Goal: Task Accomplishment & Management: Manage account settings

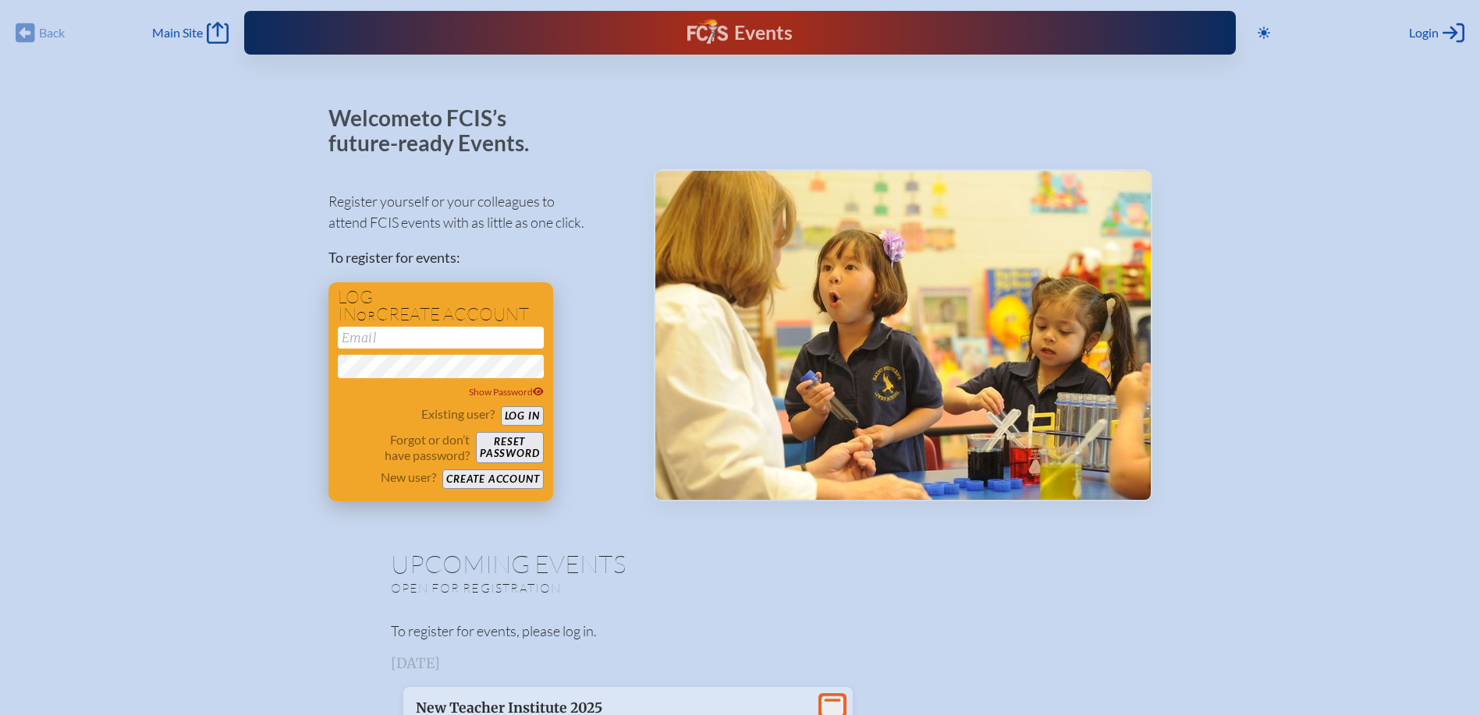
type input "[EMAIL_ADDRESS][DOMAIN_NAME]"
click at [528, 417] on button "Log in" at bounding box center [522, 416] width 43 height 20
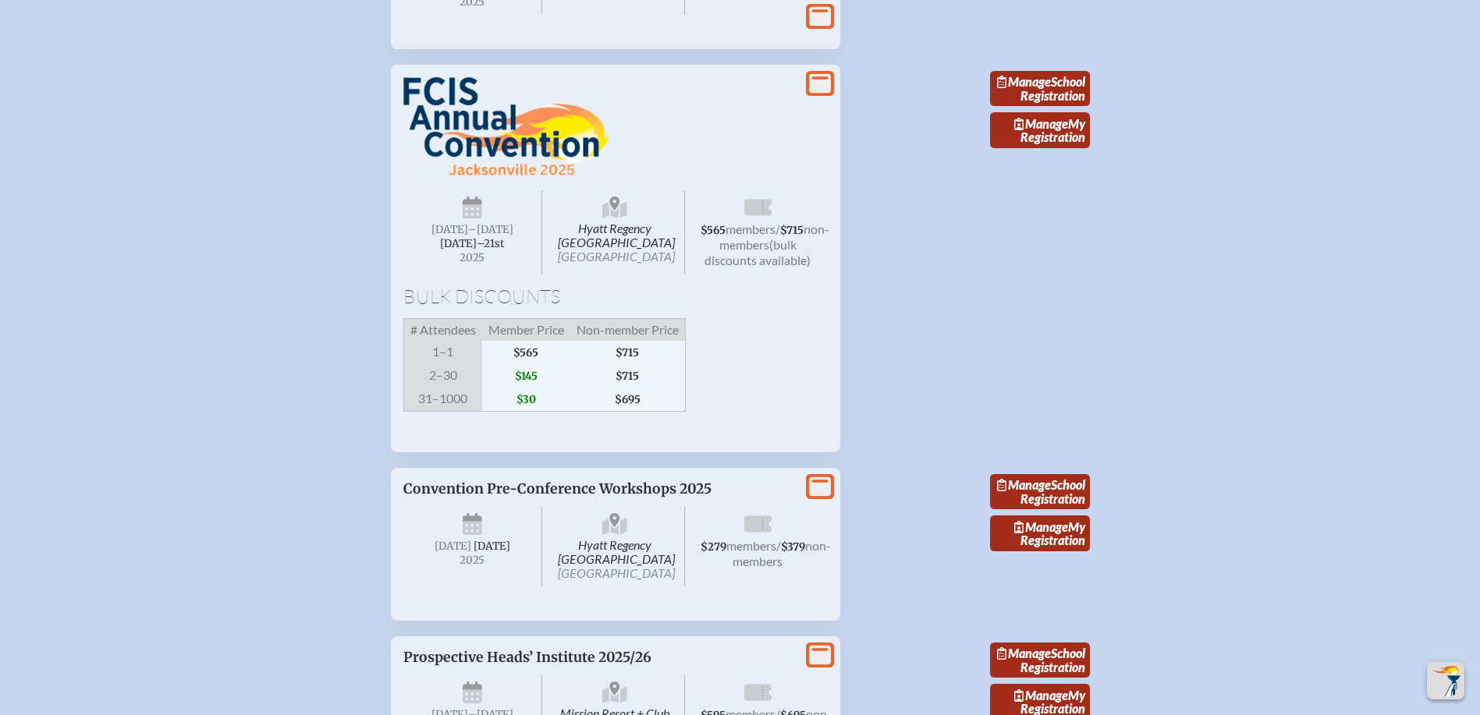
scroll to position [2886, 0]
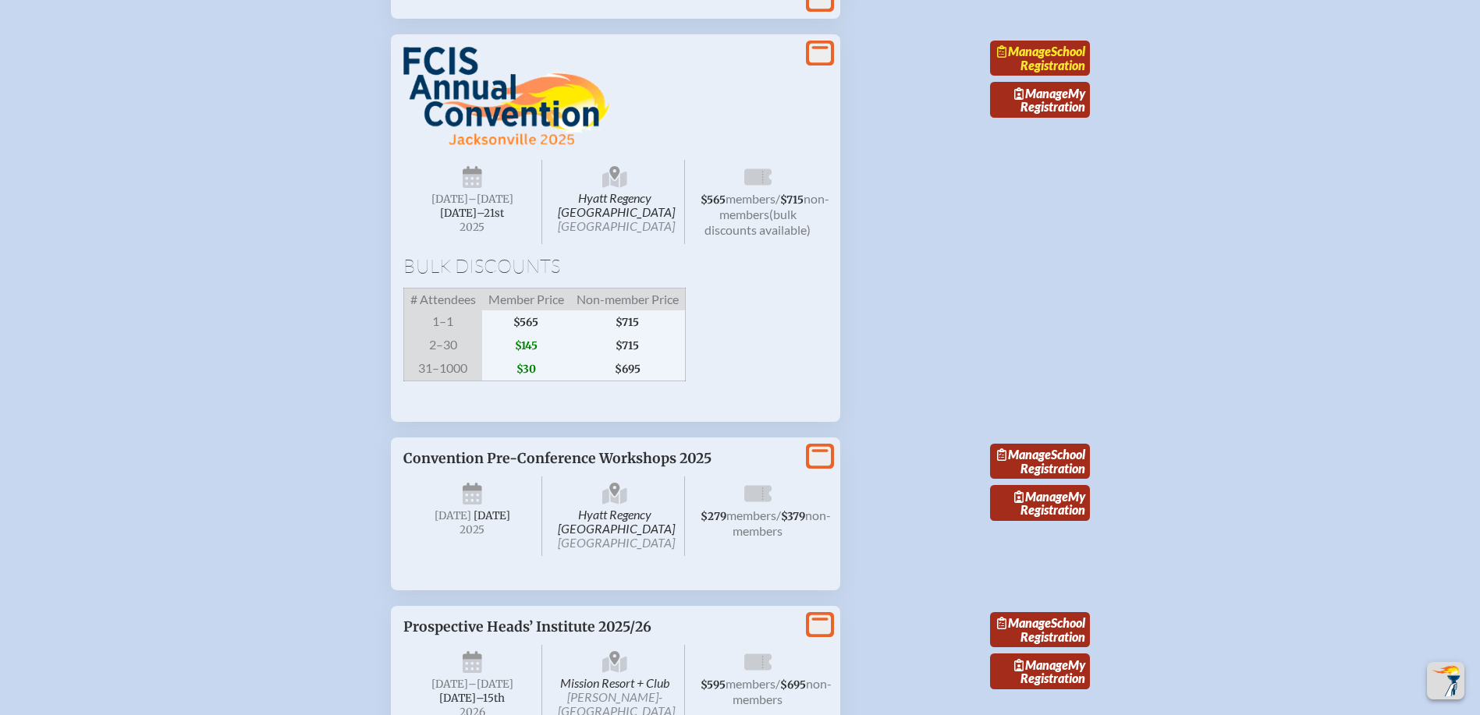
click at [1051, 59] on span "Manage" at bounding box center [1024, 51] width 54 height 15
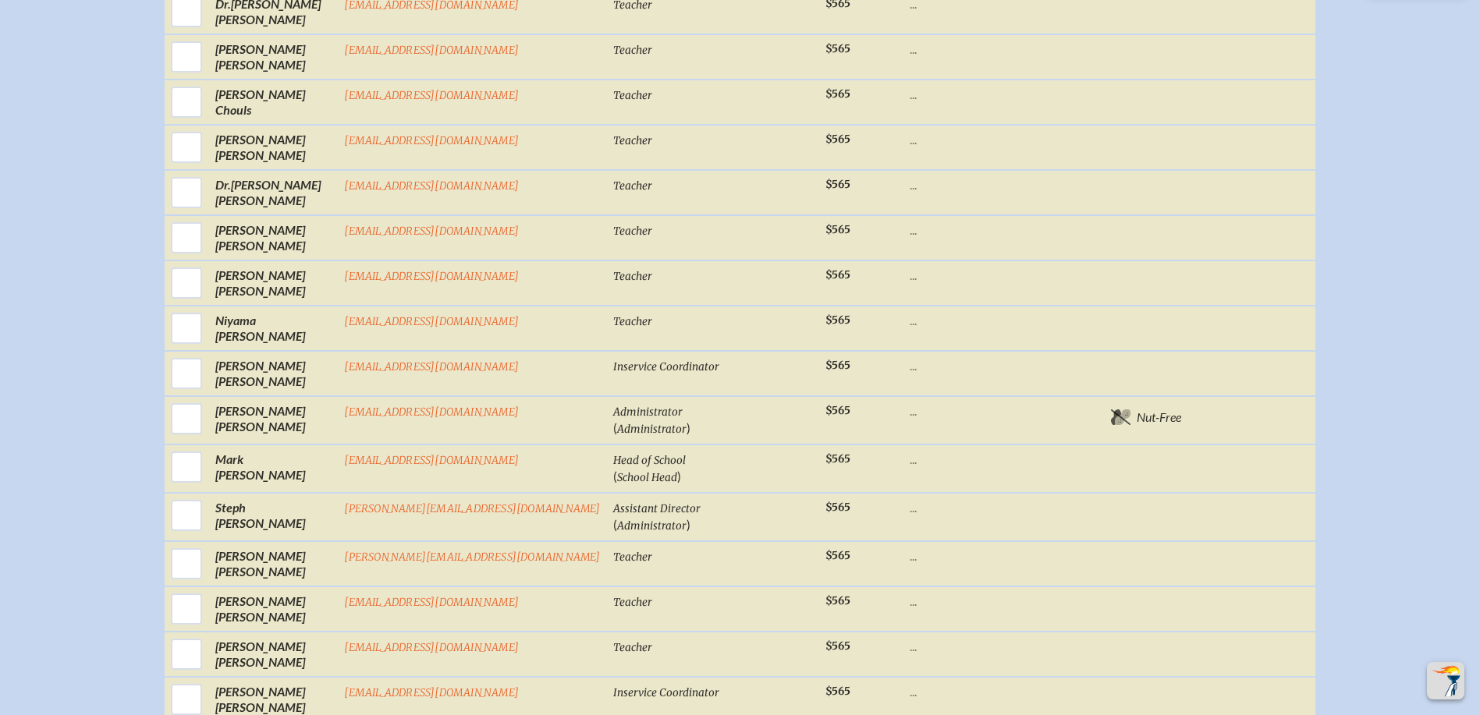
scroll to position [1092, 0]
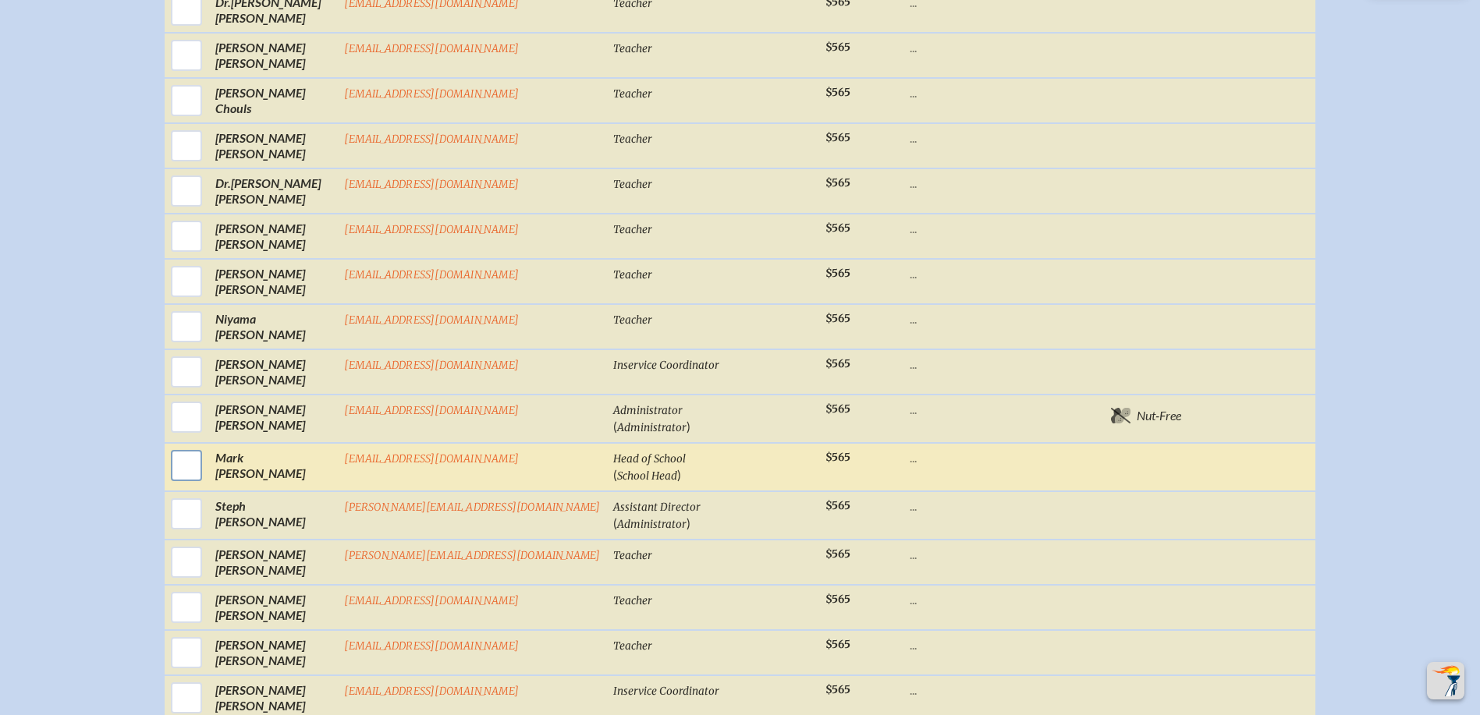
click at [206, 480] on input "checkbox" at bounding box center [186, 465] width 39 height 39
checkbox input "true"
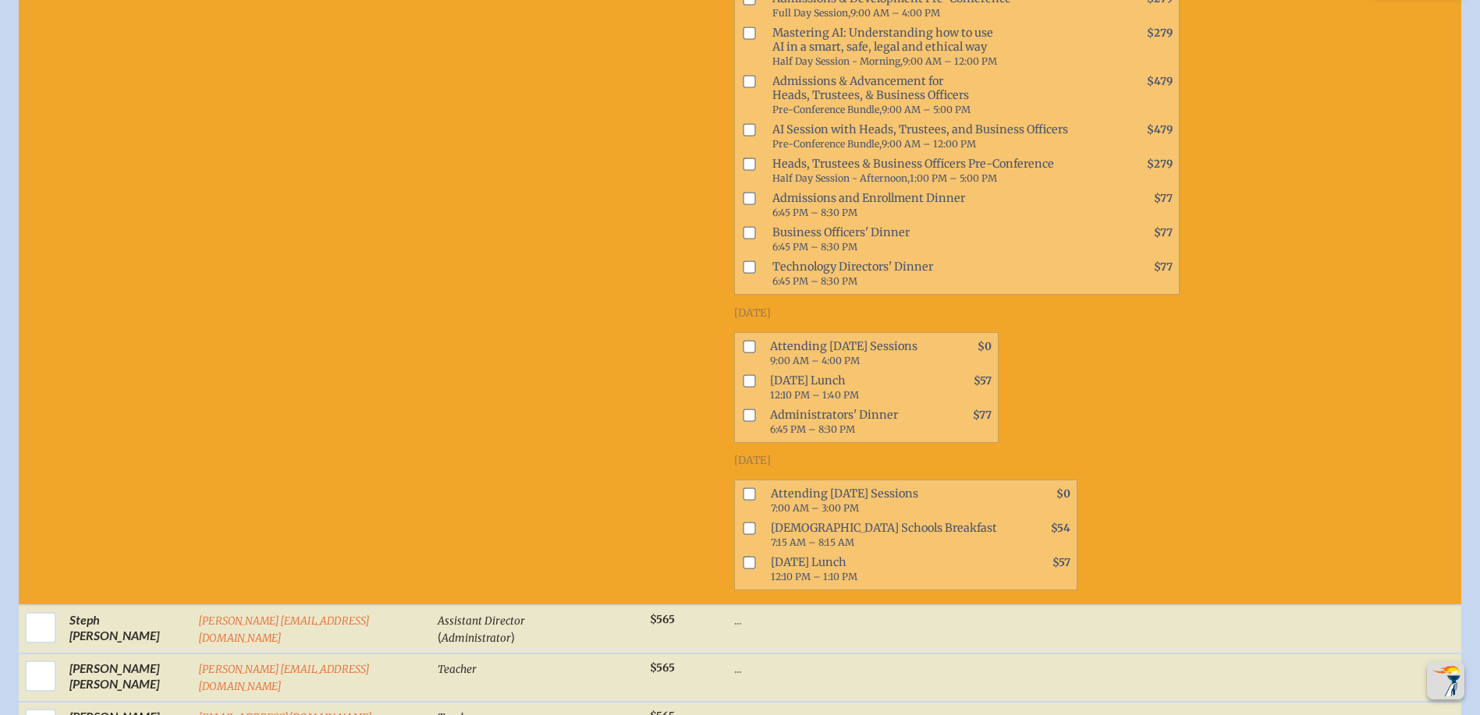
scroll to position [1654, 0]
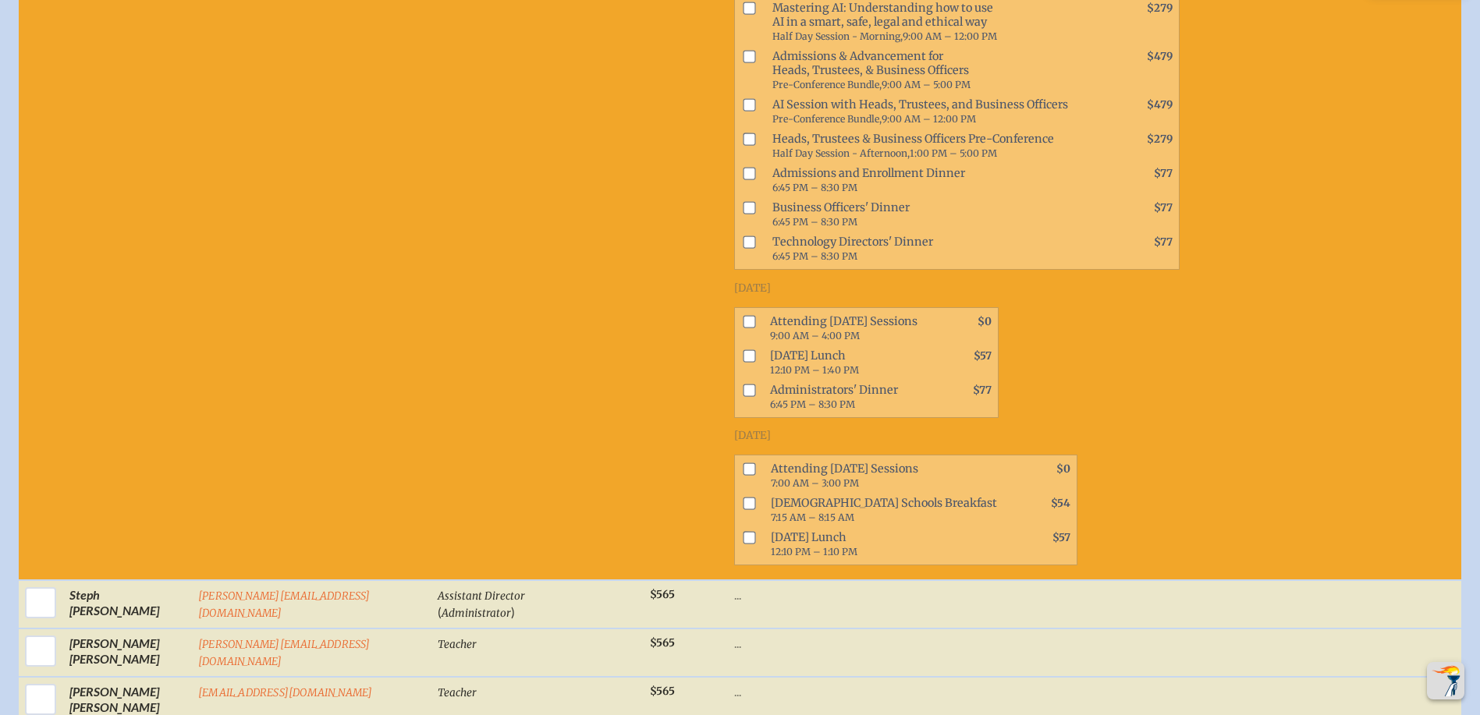
click at [743, 321] on input "checkbox" at bounding box center [749, 321] width 12 height 12
checkbox input "true"
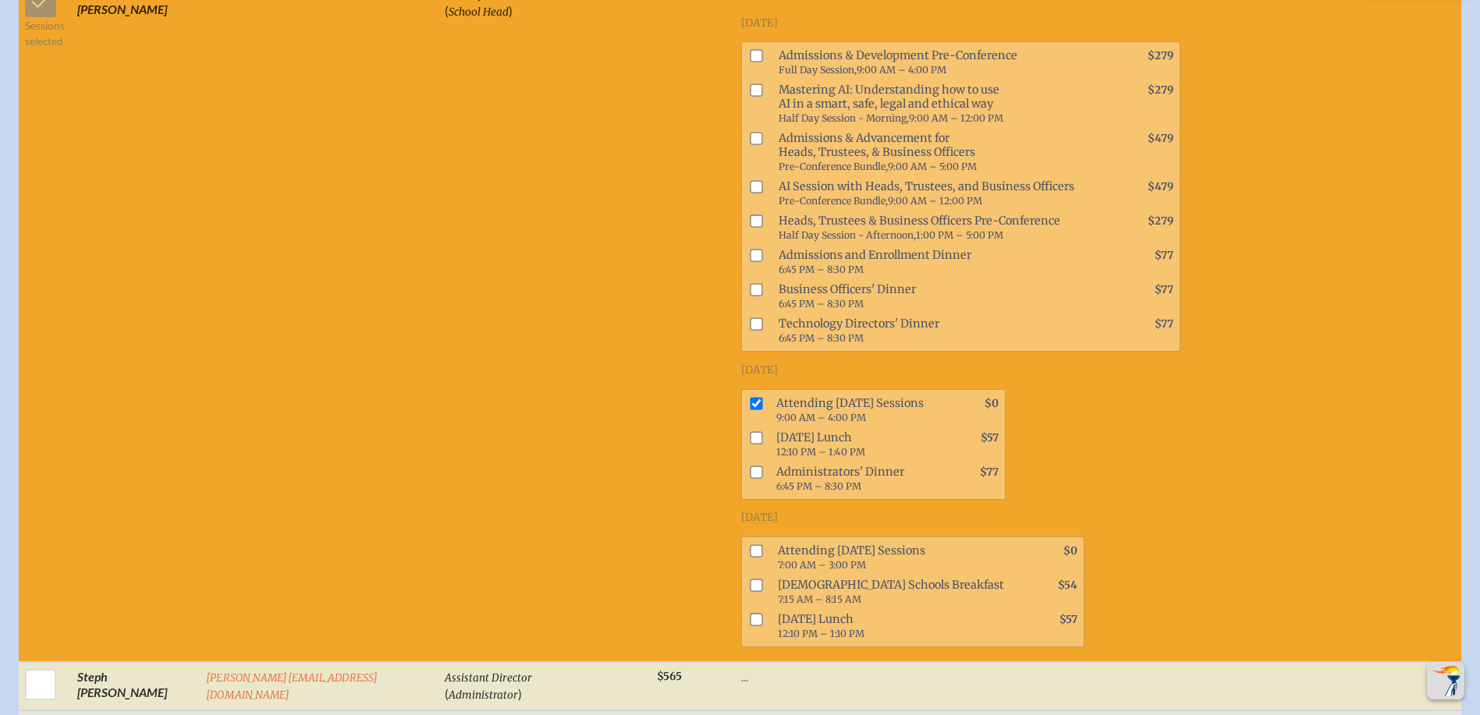
scroll to position [1576, 0]
